Goal: Task Accomplishment & Management: Use online tool/utility

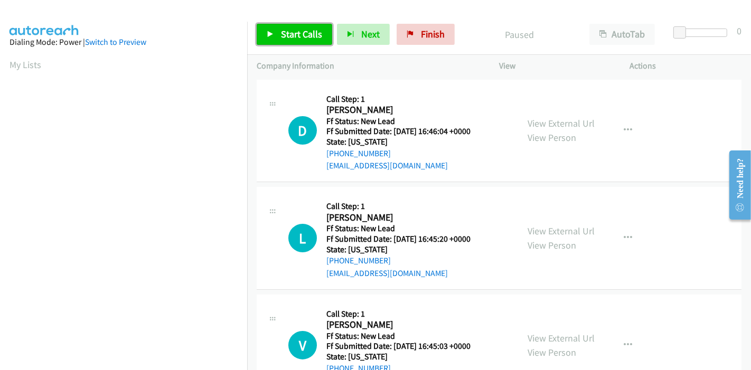
click at [290, 39] on span "Start Calls" at bounding box center [301, 34] width 41 height 12
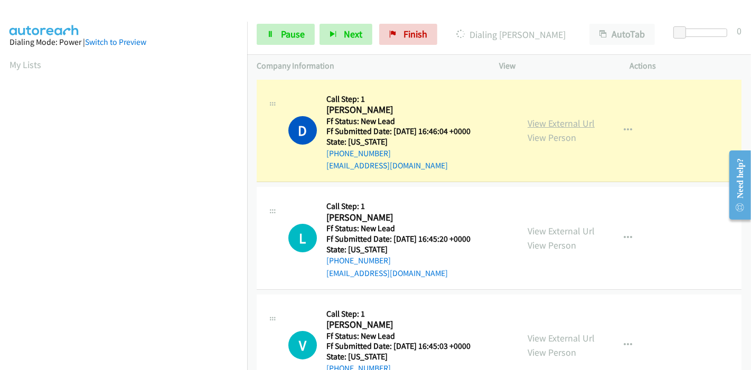
click at [556, 118] on link "View External Url" at bounding box center [561, 123] width 67 height 12
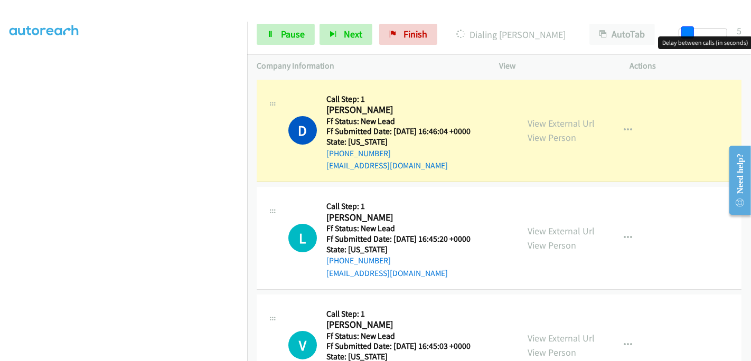
drag, startPoint x: 676, startPoint y: 29, endPoint x: 684, endPoint y: 26, distance: 8.0
click at [684, 26] on span at bounding box center [688, 32] width 13 height 13
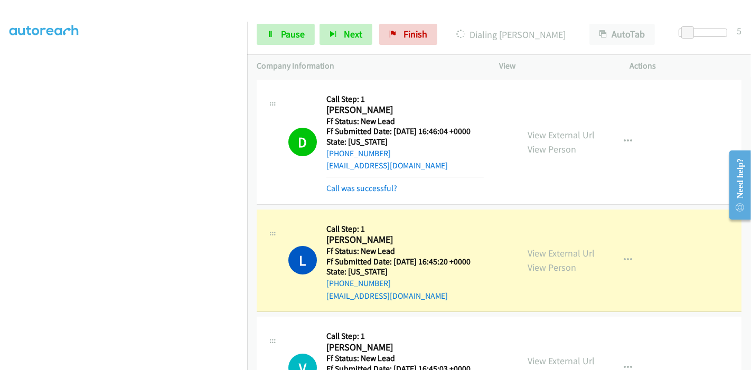
scroll to position [0, 0]
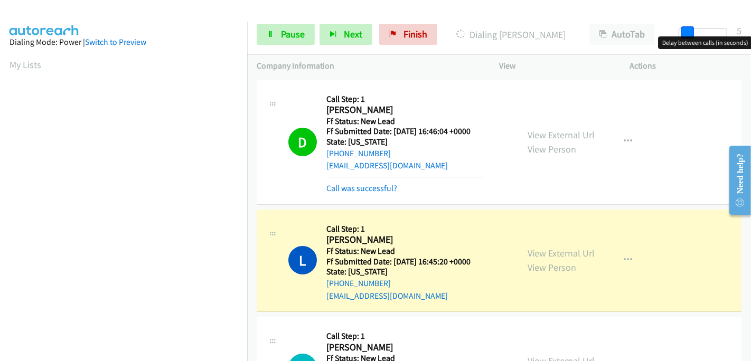
drag, startPoint x: 688, startPoint y: 27, endPoint x: 737, endPoint y: 29, distance: 48.6
click at [737, 29] on div "Start Calls Pause Next Finish Dialing Laura Goble AutoTab AutoTab 5" at bounding box center [499, 34] width 504 height 41
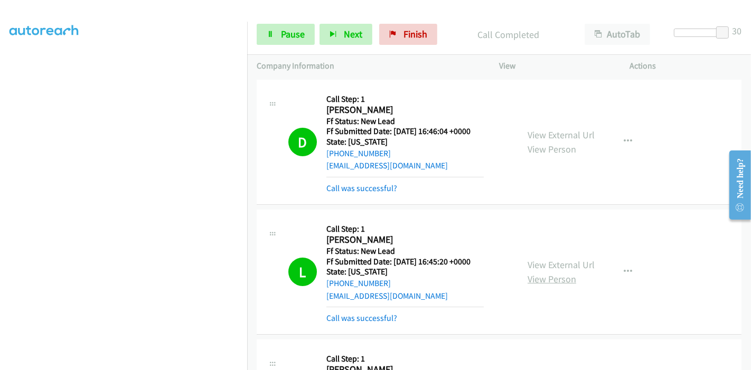
scroll to position [59, 0]
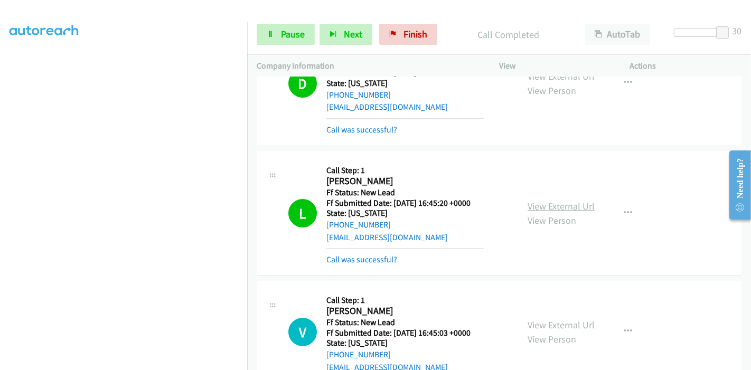
click at [570, 209] on link "View External Url" at bounding box center [561, 206] width 67 height 12
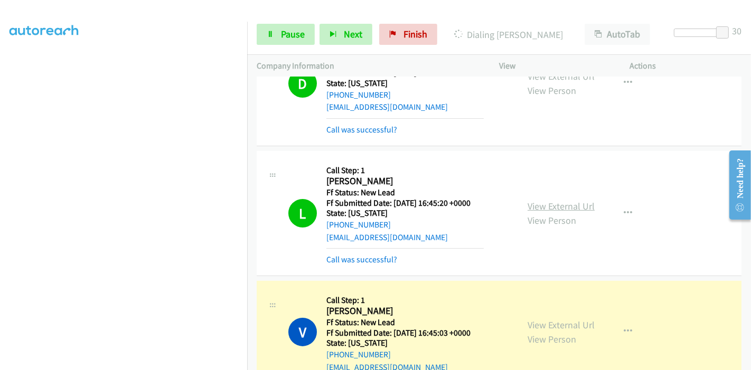
click at [584, 204] on link "View External Url" at bounding box center [561, 206] width 67 height 12
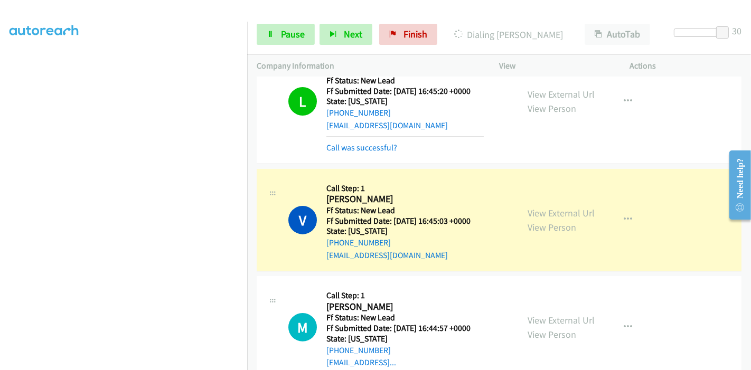
scroll to position [176, 0]
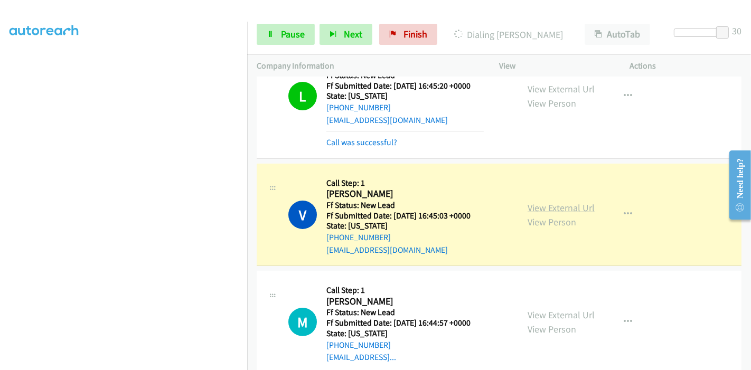
click at [572, 206] on link "View External Url" at bounding box center [561, 208] width 67 height 12
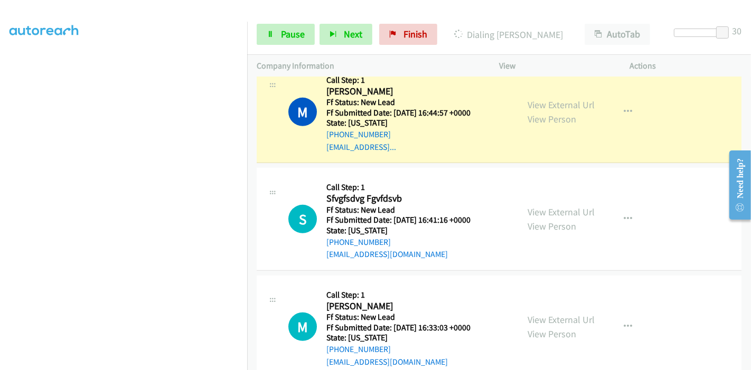
scroll to position [411, 0]
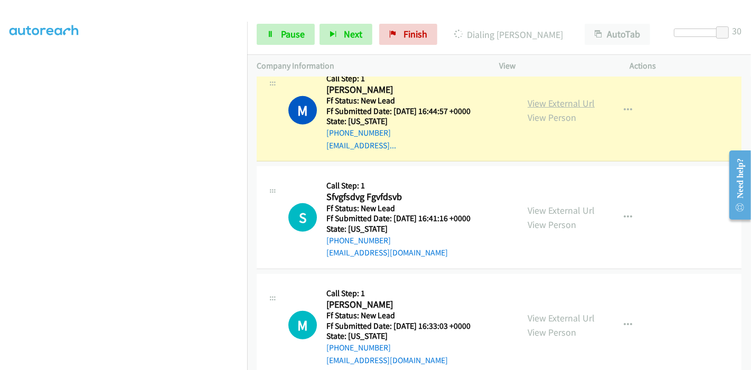
click at [576, 99] on link "View External Url" at bounding box center [561, 103] width 67 height 12
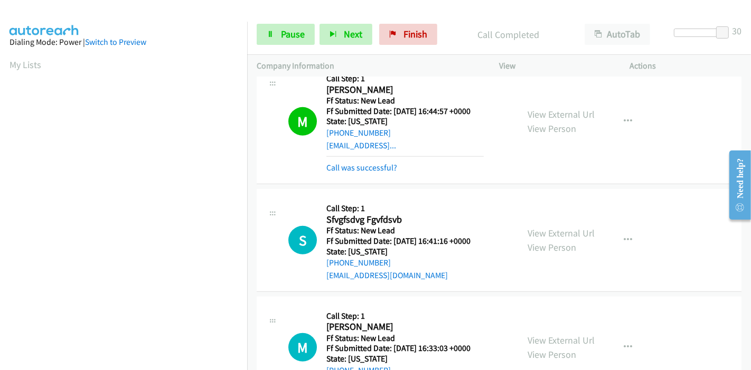
scroll to position [223, 0]
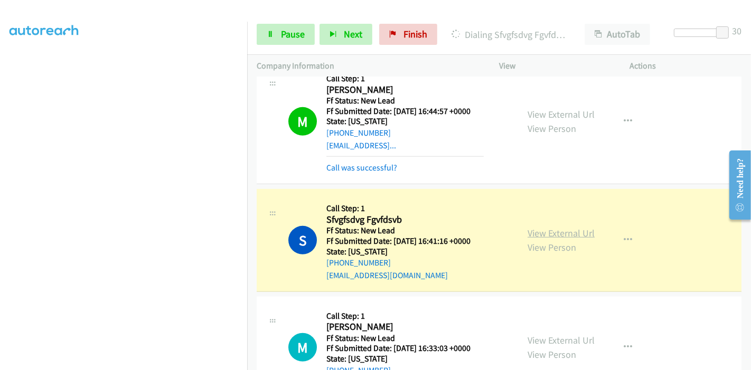
click at [580, 231] on link "View External Url" at bounding box center [561, 233] width 67 height 12
drag, startPoint x: 290, startPoint y: 31, endPoint x: 337, endPoint y: 31, distance: 47.6
click at [290, 31] on span "Pause" at bounding box center [293, 34] width 24 height 12
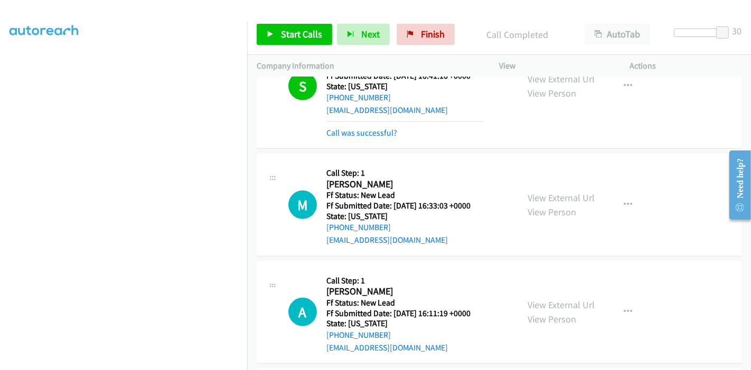
scroll to position [587, 0]
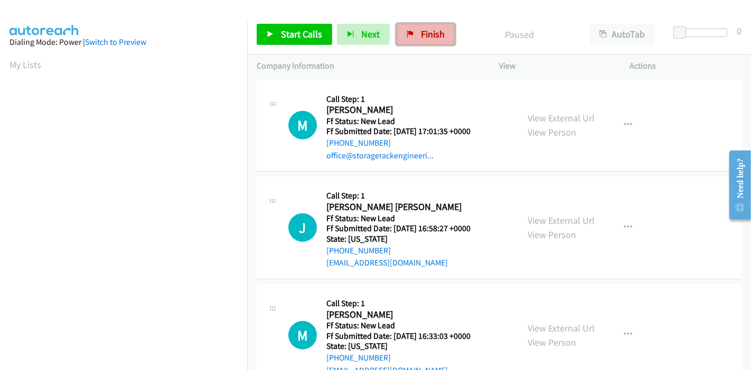
click at [435, 35] on span "Finish" at bounding box center [433, 34] width 24 height 12
click at [291, 31] on span "Start Calls" at bounding box center [301, 34] width 41 height 12
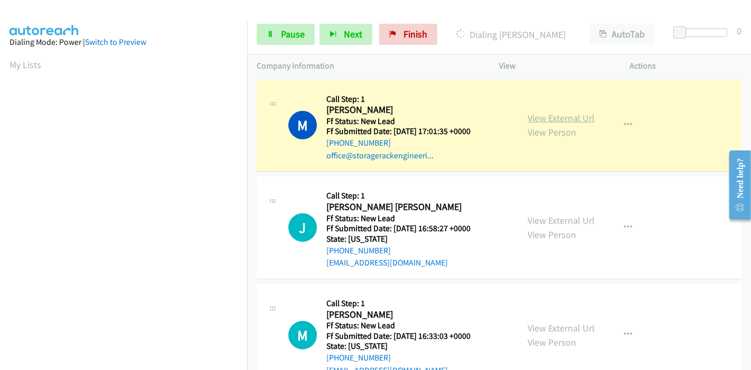
click at [567, 118] on link "View External Url" at bounding box center [561, 118] width 67 height 12
click at [297, 36] on span "Pause" at bounding box center [293, 34] width 24 height 12
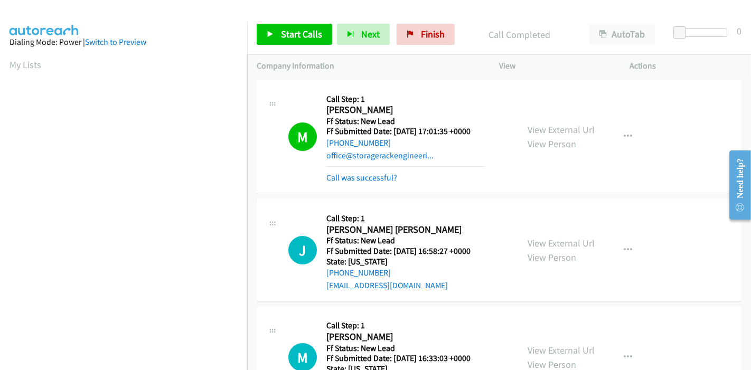
scroll to position [223, 0]
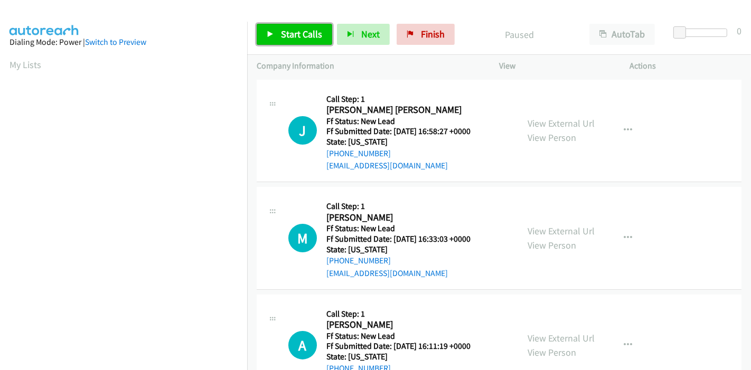
drag, startPoint x: 308, startPoint y: 31, endPoint x: 308, endPoint y: 23, distance: 7.9
click at [308, 31] on span "Start Calls" at bounding box center [301, 34] width 41 height 12
click at [305, 35] on span "Start Calls" at bounding box center [301, 34] width 41 height 12
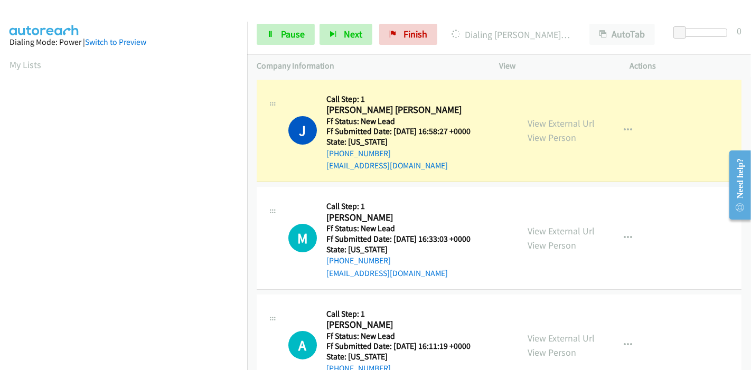
scroll to position [223, 0]
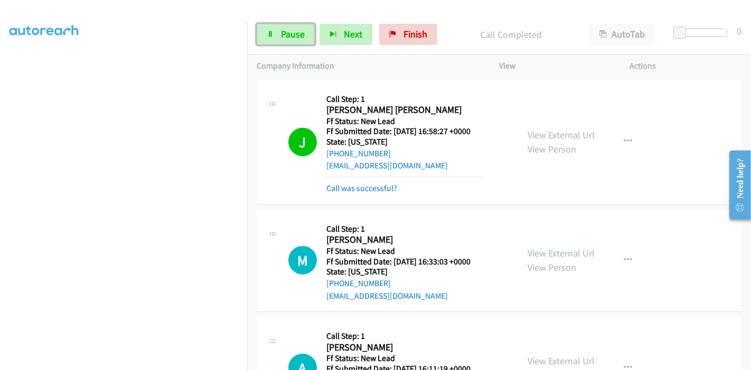
click at [297, 28] on span "Pause" at bounding box center [293, 34] width 24 height 12
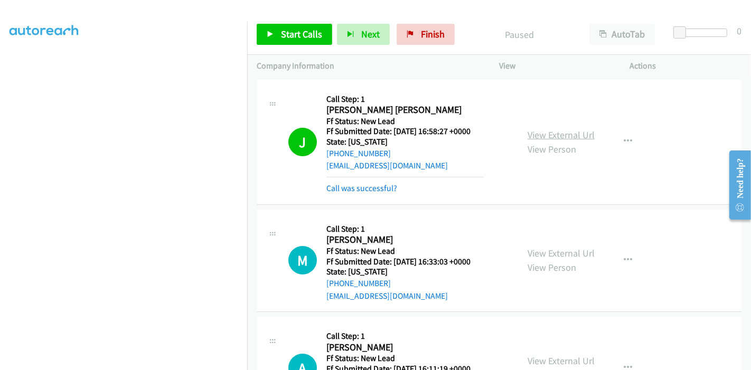
click at [566, 131] on link "View External Url" at bounding box center [561, 135] width 67 height 12
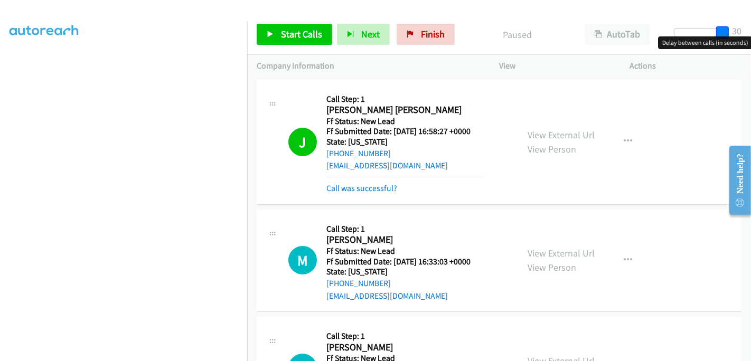
drag, startPoint x: 677, startPoint y: 31, endPoint x: 726, endPoint y: 29, distance: 48.7
click at [726, 29] on span at bounding box center [722, 32] width 13 height 13
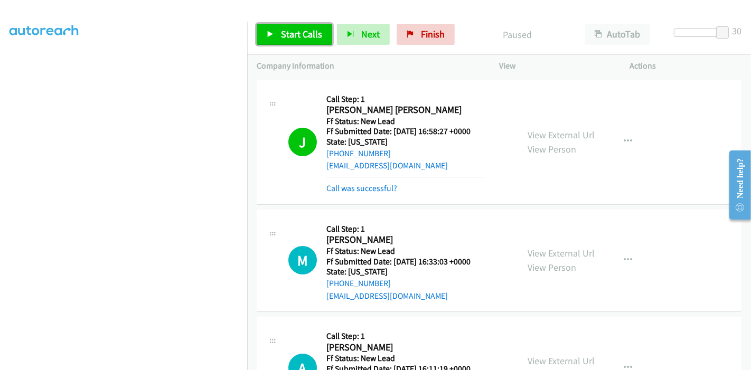
click at [294, 32] on span "Start Calls" at bounding box center [301, 34] width 41 height 12
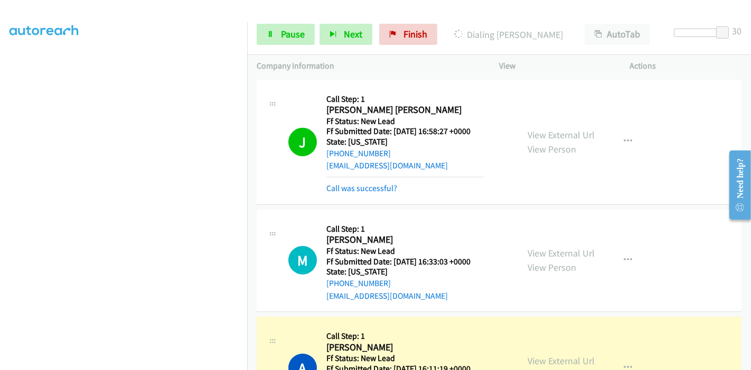
scroll to position [117, 0]
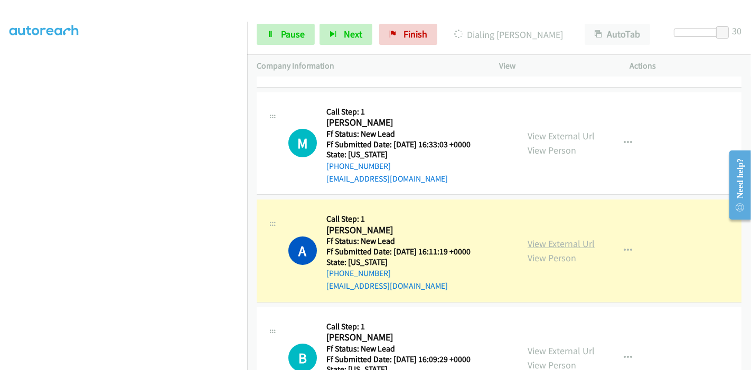
click at [536, 244] on link "View External Url" at bounding box center [561, 244] width 67 height 12
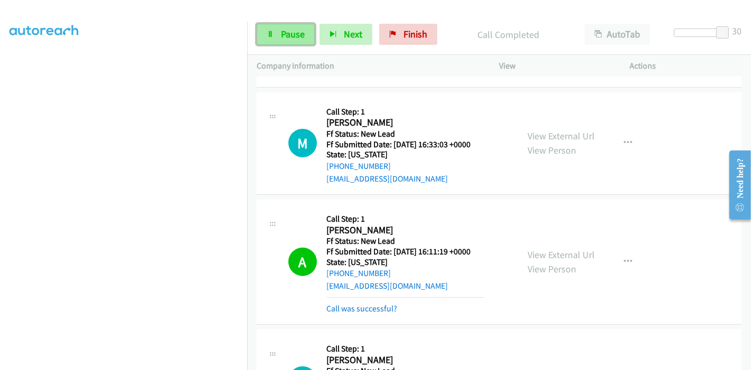
click at [281, 35] on span "Pause" at bounding box center [293, 34] width 24 height 12
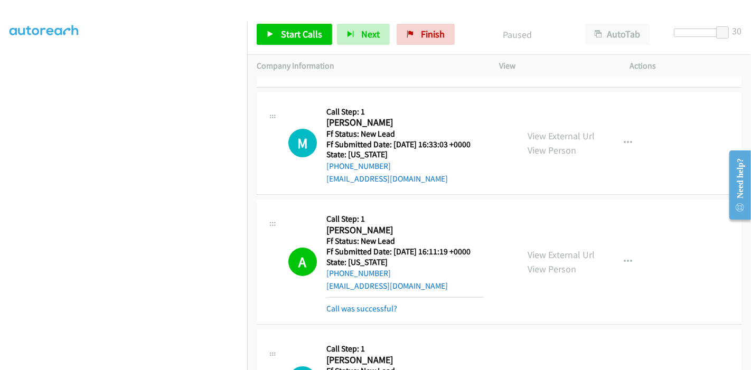
scroll to position [293, 0]
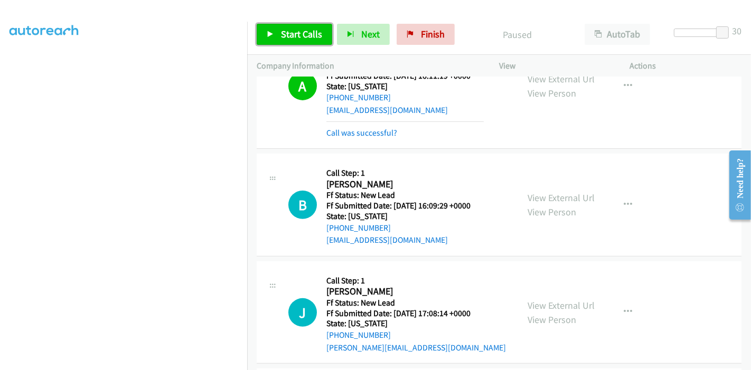
click at [274, 32] on link "Start Calls" at bounding box center [295, 34] width 76 height 21
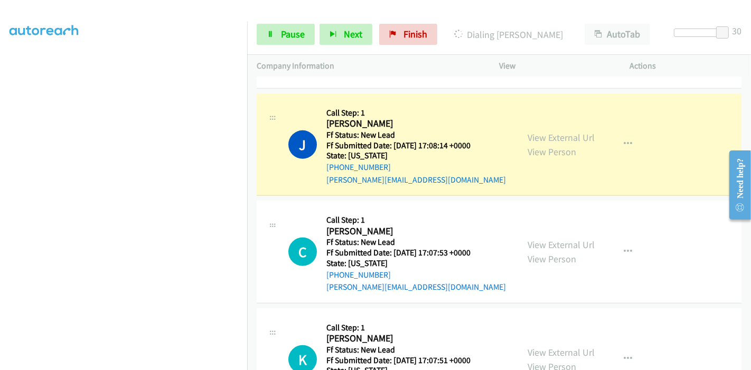
scroll to position [469, 0]
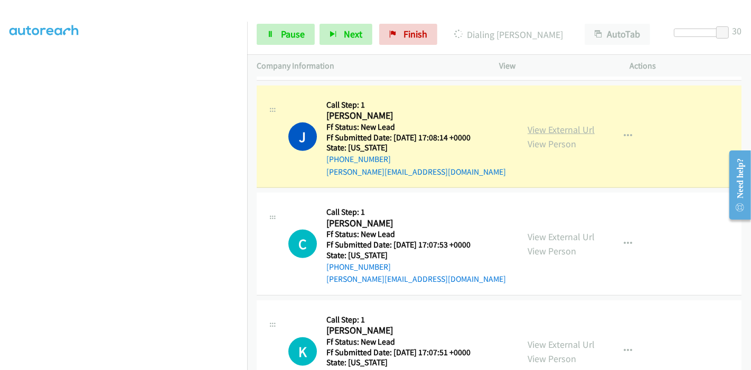
click at [552, 130] on link "View External Url" at bounding box center [561, 130] width 67 height 12
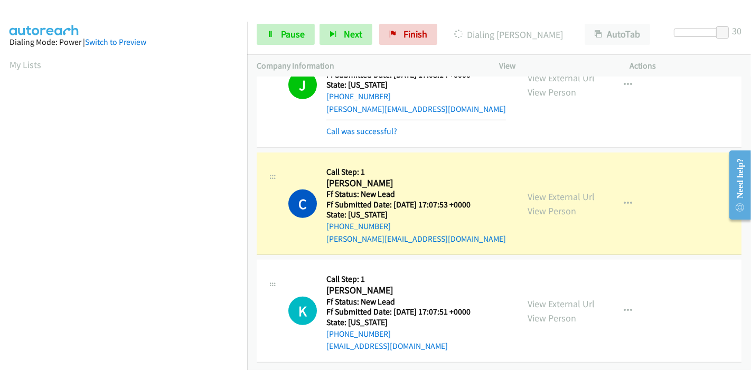
scroll to position [223, 0]
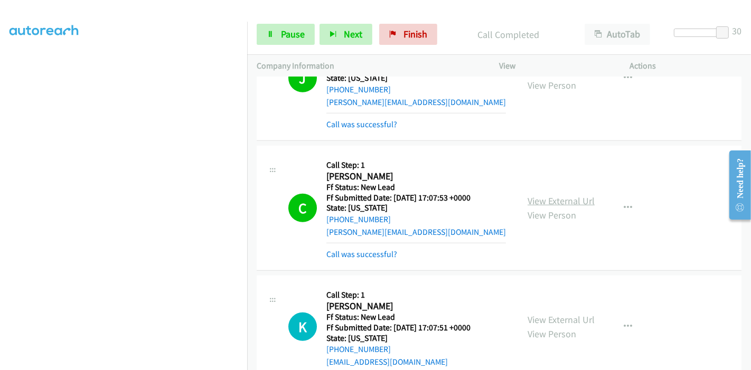
click at [572, 198] on link "View External Url" at bounding box center [561, 201] width 67 height 12
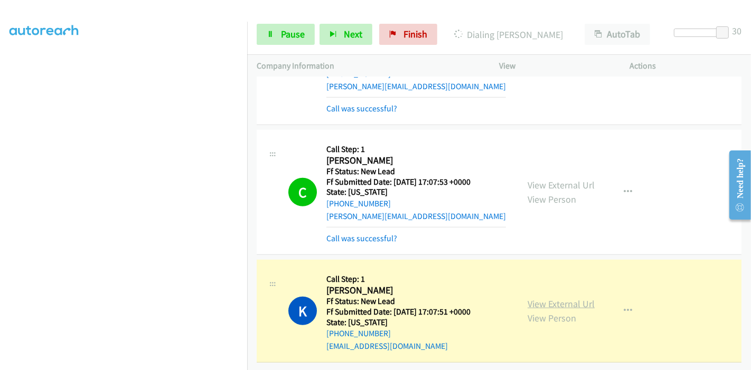
click at [528, 298] on link "View External Url" at bounding box center [561, 304] width 67 height 12
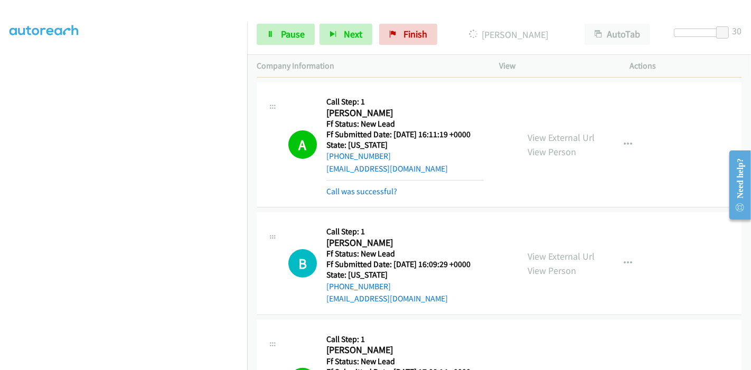
scroll to position [0, 0]
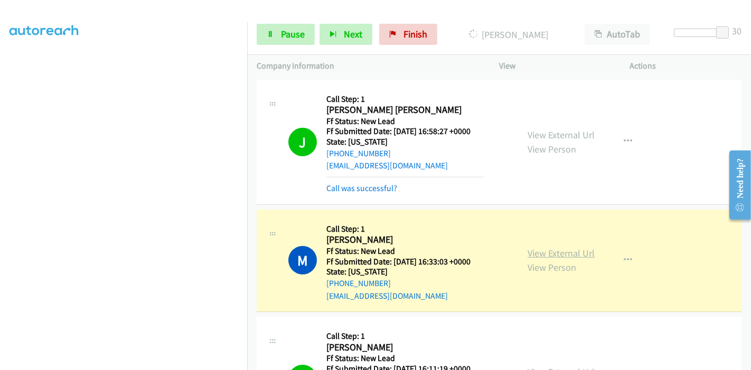
click at [565, 253] on link "View External Url" at bounding box center [561, 253] width 67 height 12
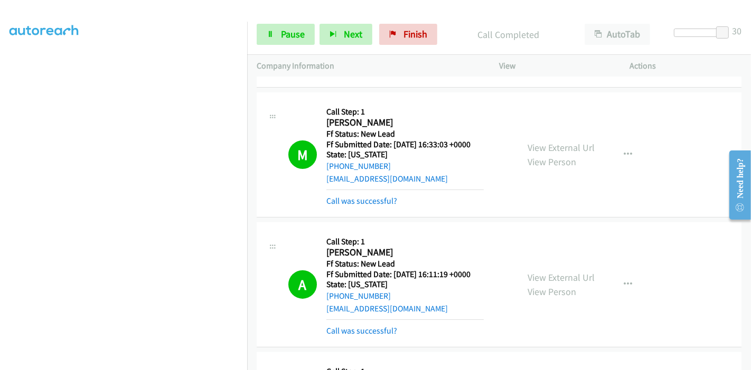
scroll to position [235, 0]
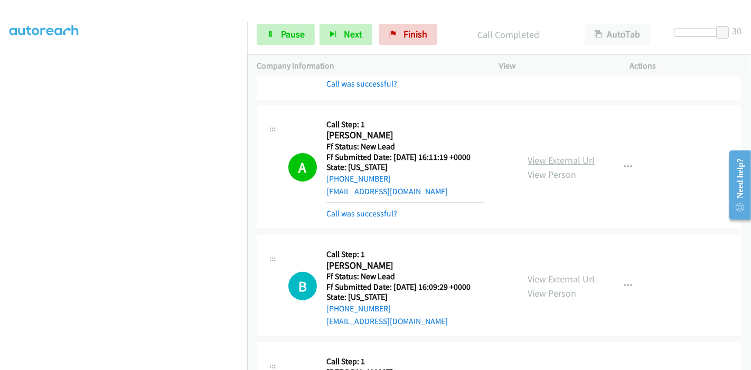
click at [580, 162] on link "View External Url" at bounding box center [561, 160] width 67 height 12
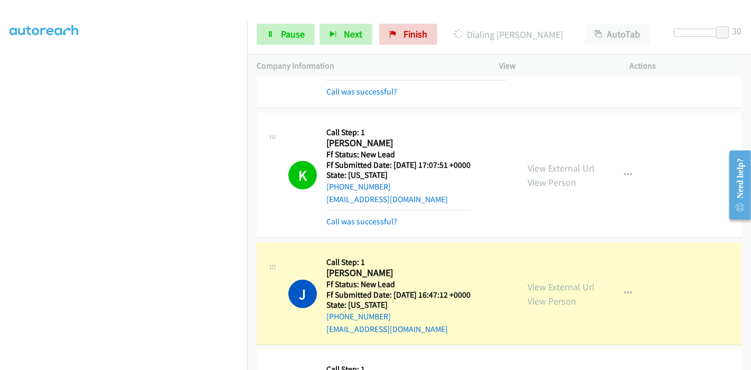
scroll to position [880, 0]
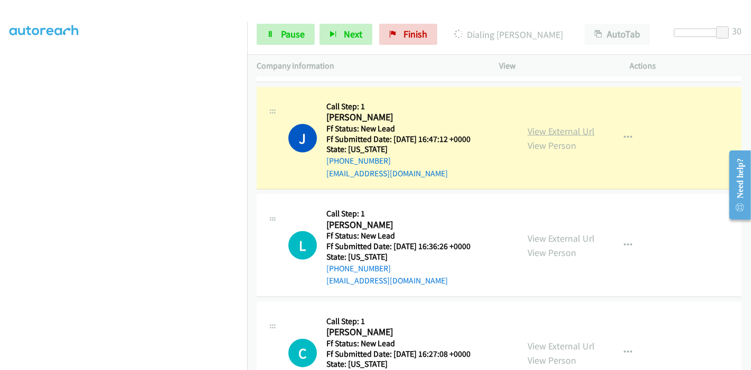
click at [578, 131] on link "View External Url" at bounding box center [561, 131] width 67 height 12
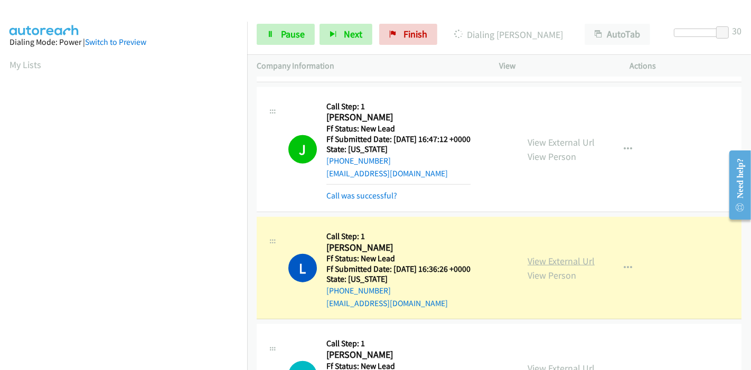
click at [557, 262] on link "View External Url" at bounding box center [561, 261] width 67 height 12
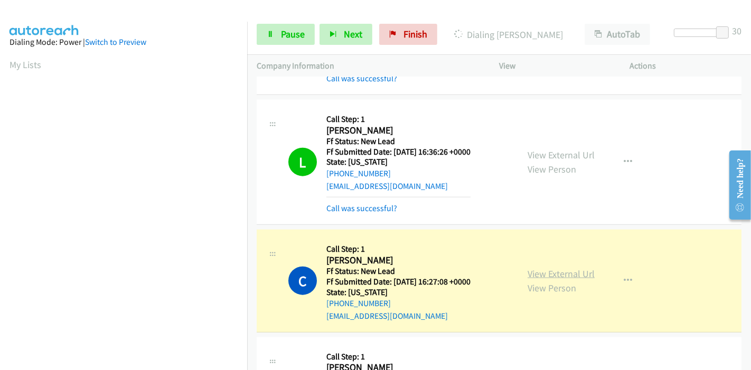
click at [569, 271] on link "View External Url" at bounding box center [561, 274] width 67 height 12
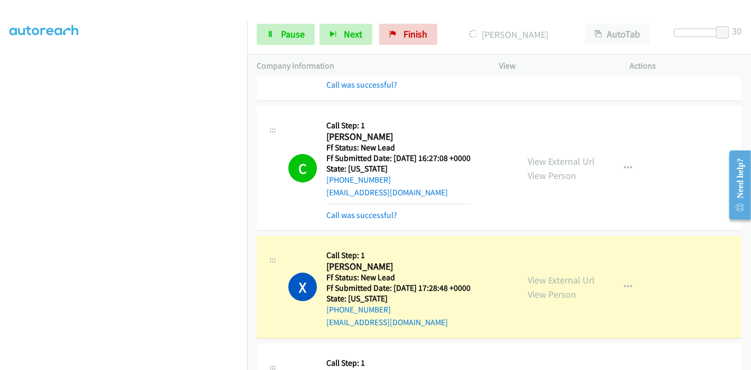
scroll to position [1174, 0]
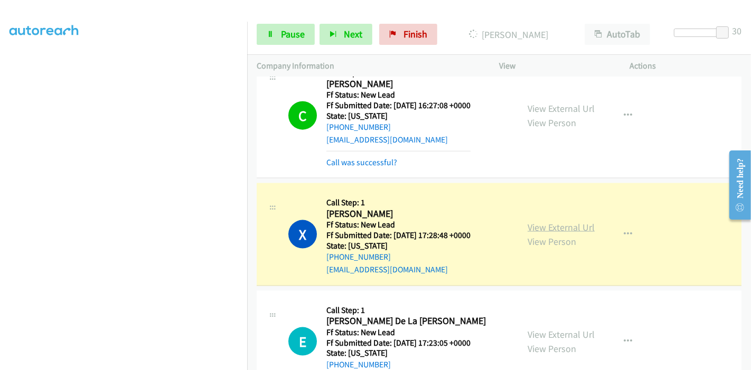
click at [566, 224] on link "View External Url" at bounding box center [561, 227] width 67 height 12
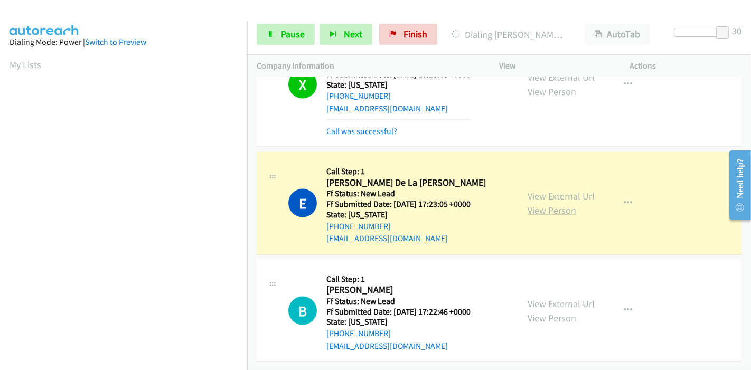
scroll to position [223, 0]
click at [533, 190] on link "View External Url" at bounding box center [561, 196] width 67 height 12
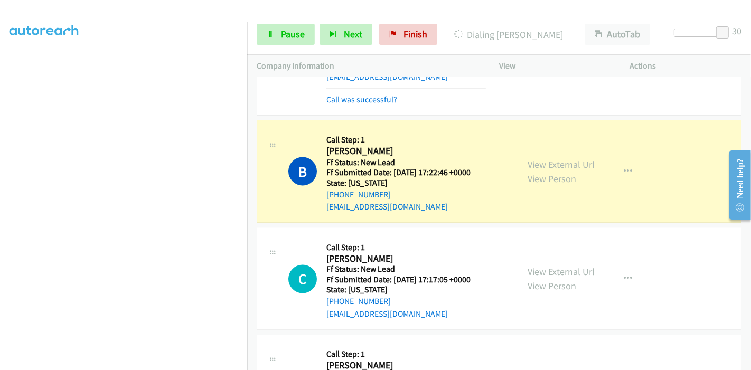
scroll to position [1516, 0]
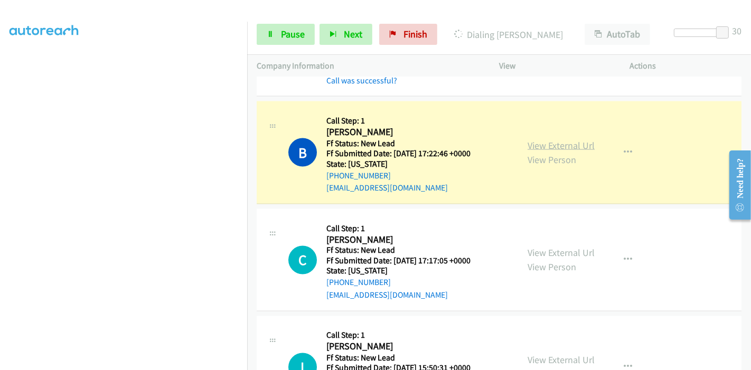
click at [575, 143] on link "View External Url" at bounding box center [561, 145] width 67 height 12
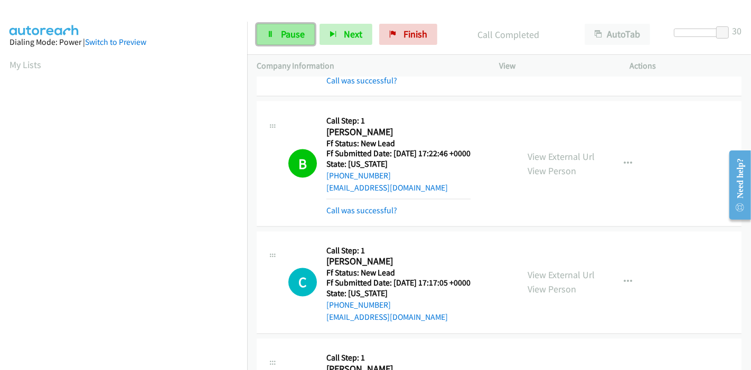
click at [270, 28] on link "Pause" at bounding box center [286, 34] width 58 height 21
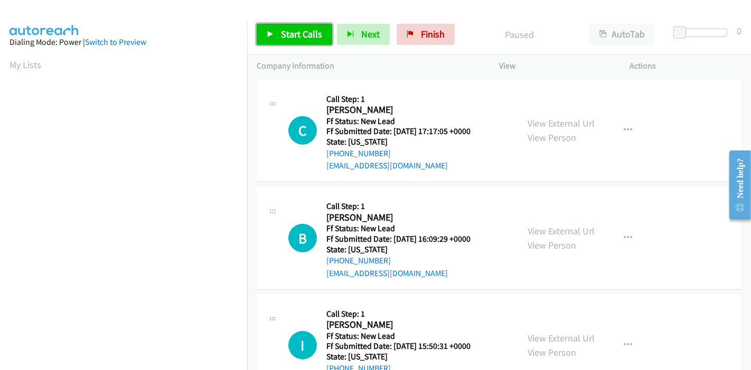
click at [302, 35] on span "Start Calls" at bounding box center [301, 34] width 41 height 12
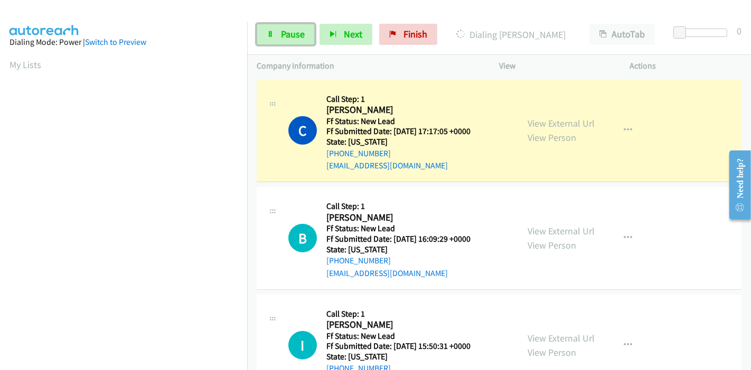
drag, startPoint x: 291, startPoint y: 29, endPoint x: 228, endPoint y: 96, distance: 91.6
click at [290, 29] on span "Pause" at bounding box center [293, 34] width 24 height 12
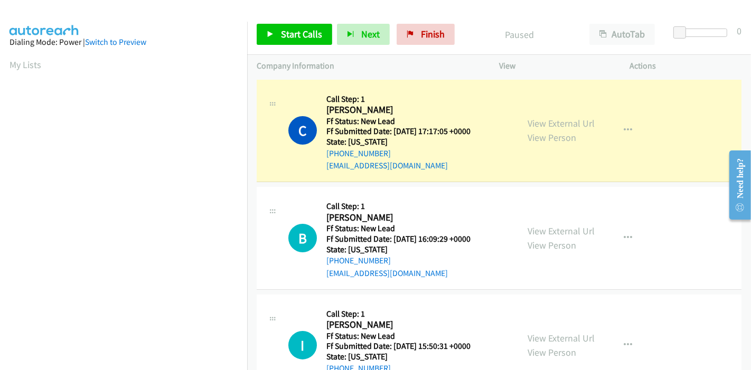
scroll to position [223, 0]
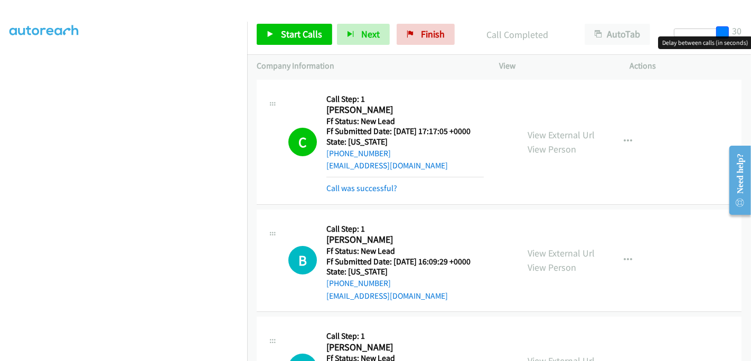
drag, startPoint x: 678, startPoint y: 34, endPoint x: 734, endPoint y: 29, distance: 56.2
click at [734, 29] on div "Start Calls Pause Next Finish Call Completed AutoTab AutoTab 30" at bounding box center [499, 34] width 504 height 41
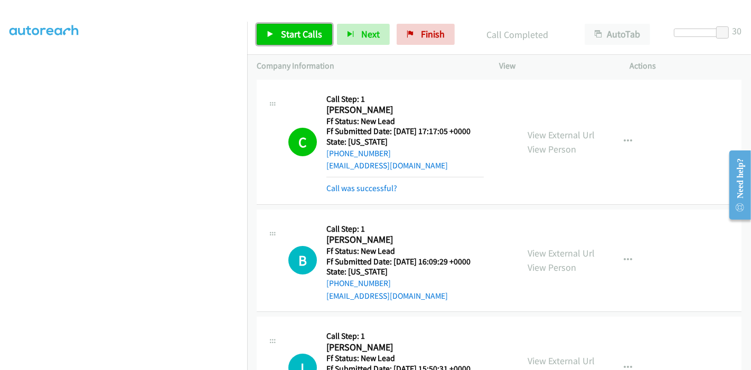
click at [308, 35] on span "Start Calls" at bounding box center [301, 34] width 41 height 12
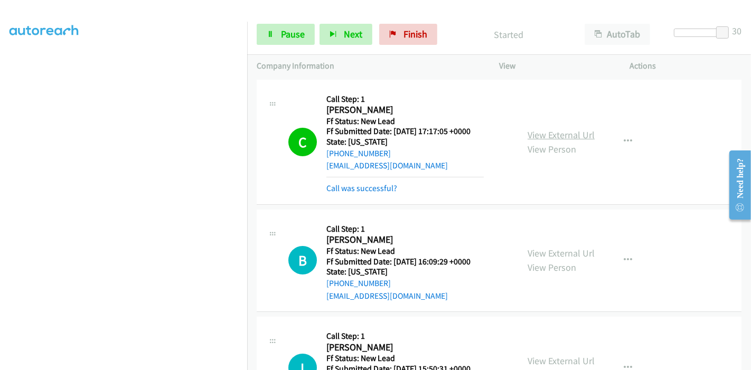
click at [582, 133] on link "View External Url" at bounding box center [561, 135] width 67 height 12
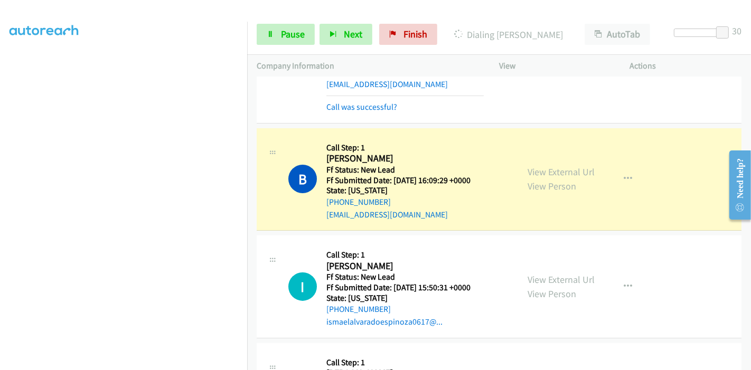
scroll to position [117, 0]
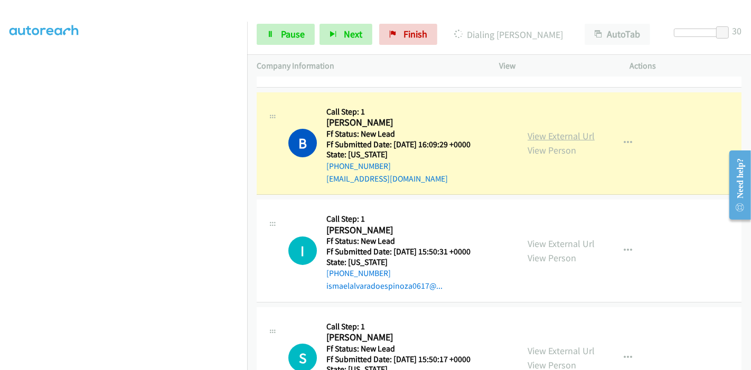
click at [563, 135] on link "View External Url" at bounding box center [561, 136] width 67 height 12
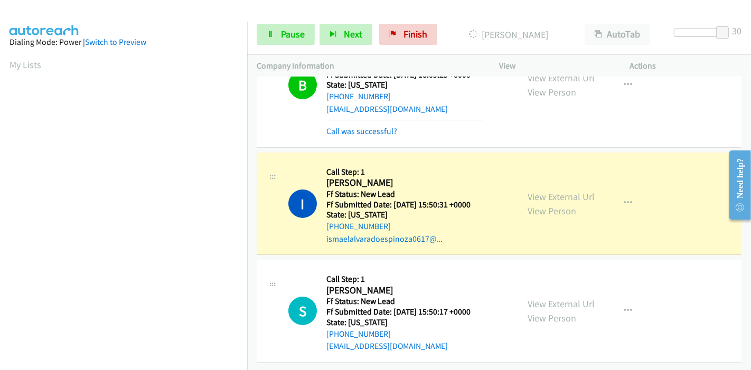
scroll to position [194, 0]
drag, startPoint x: 574, startPoint y: 188, endPoint x: 569, endPoint y: 185, distance: 6.6
click at [530, 191] on link "View External Url" at bounding box center [561, 197] width 67 height 12
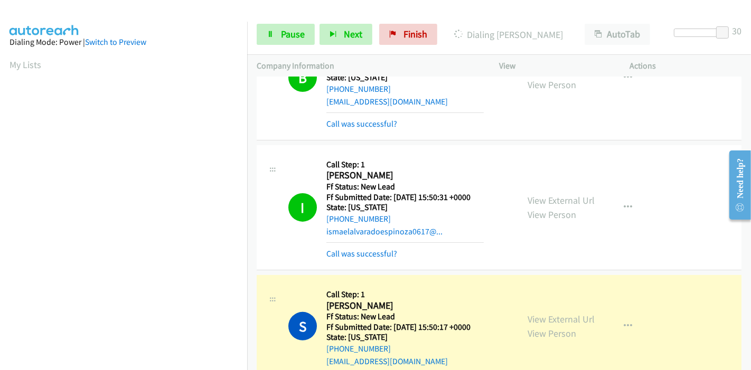
scroll to position [217, 0]
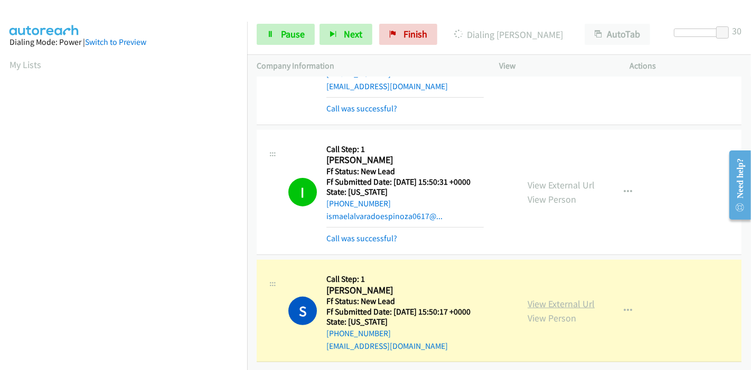
click at [580, 298] on link "View External Url" at bounding box center [561, 304] width 67 height 12
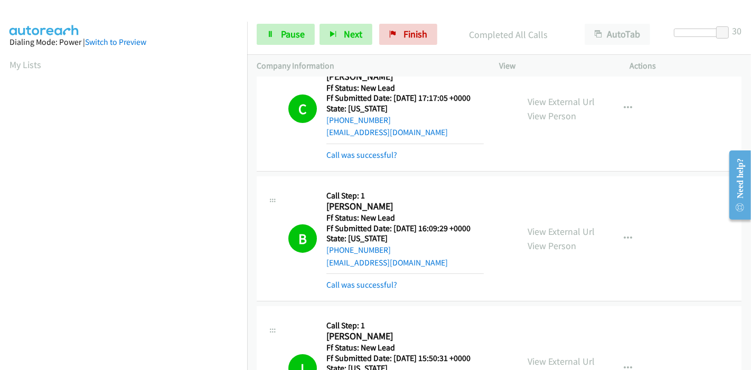
scroll to position [0, 0]
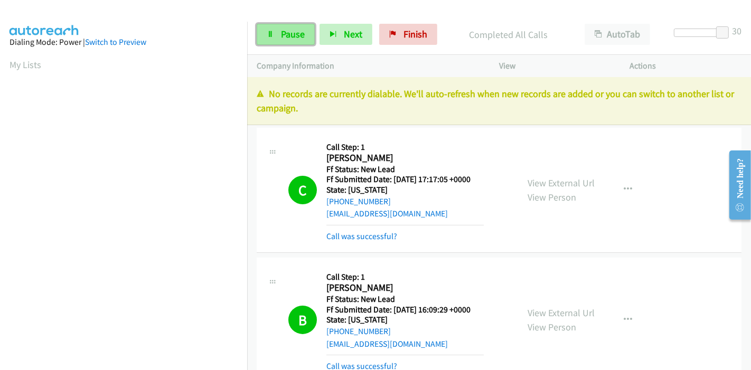
click at [285, 32] on span "Pause" at bounding box center [293, 34] width 24 height 12
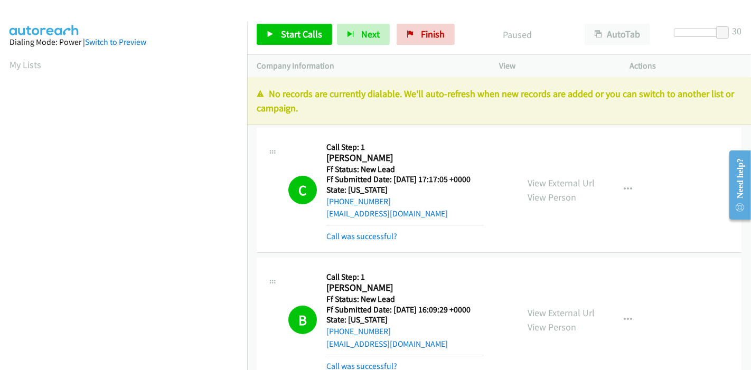
click at [411, 50] on div "Start Calls Pause Next Finish Paused AutoTab AutoTab 30" at bounding box center [499, 34] width 504 height 41
click at [411, 38] on link "Finish" at bounding box center [426, 34] width 58 height 21
